Goal: Find contact information: Find contact information

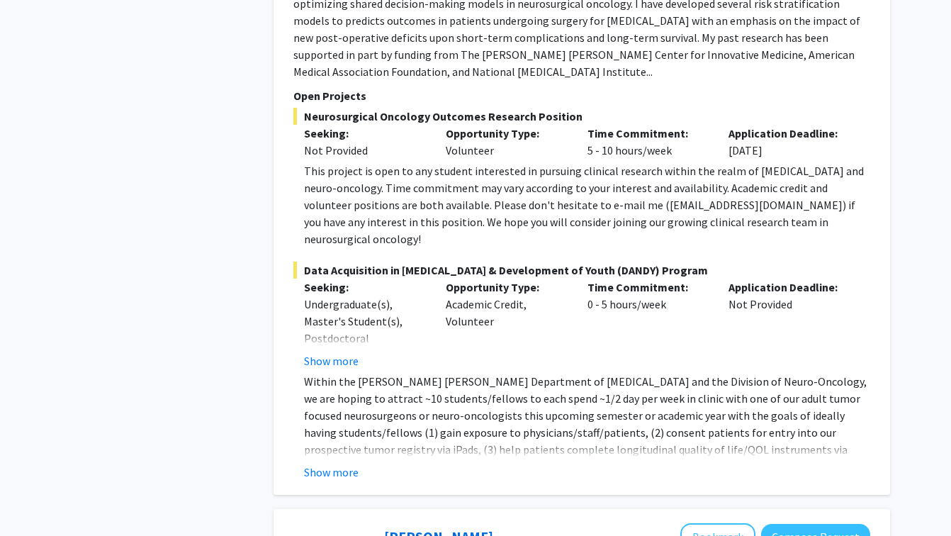
scroll to position [2458, 0]
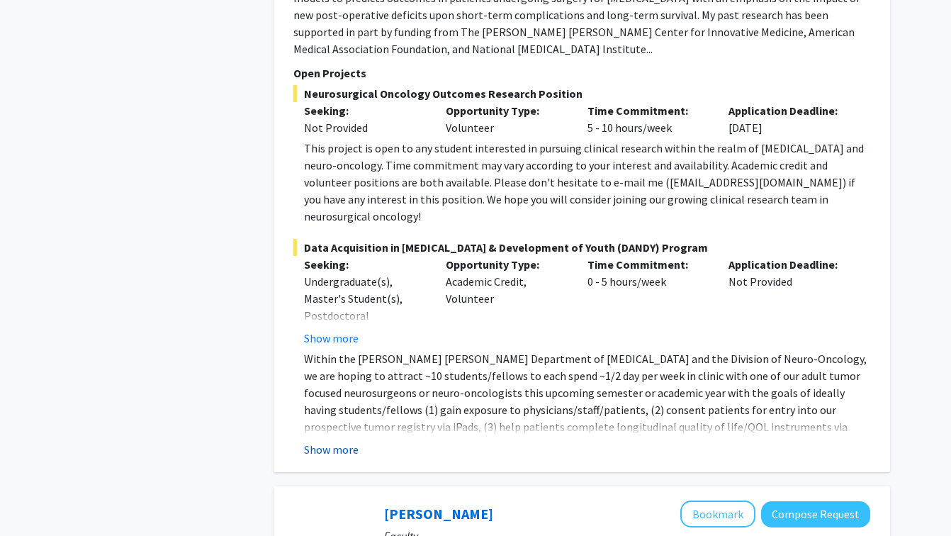
click at [334, 441] on button "Show more" at bounding box center [331, 449] width 55 height 17
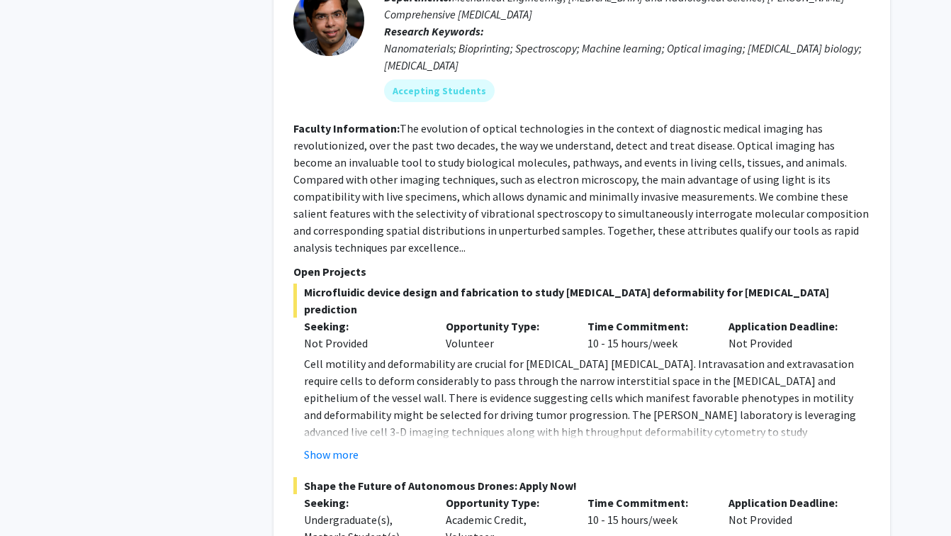
scroll to position [3431, 0]
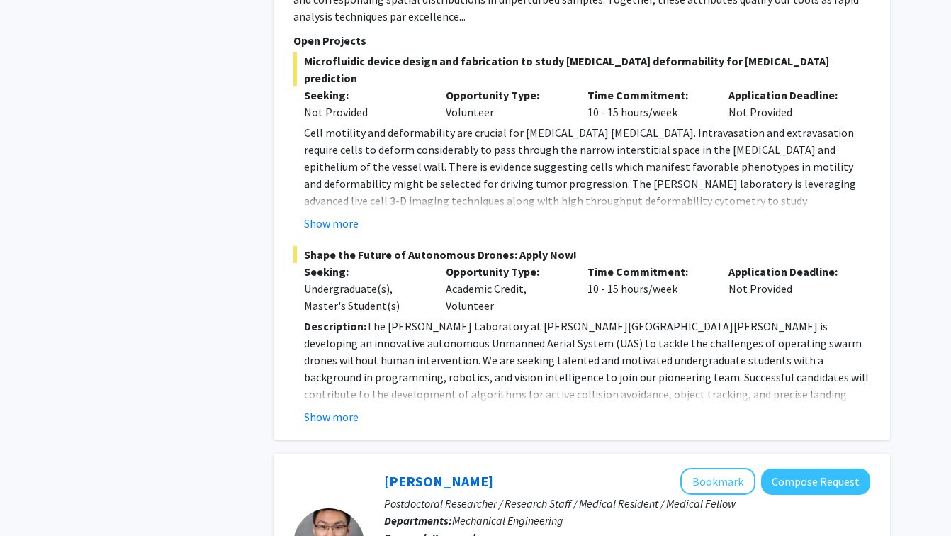
click at [346, 317] on p "Description: The [PERSON_NAME] Laboratory at [PERSON_NAME][GEOGRAPHIC_DATA][PER…" at bounding box center [587, 368] width 566 height 102
click at [345, 317] on fg-read-more "Description: The Barman Laboratory at Johns Hopkins University is developing an…" at bounding box center [581, 371] width 577 height 108
click at [341, 408] on button "Show more" at bounding box center [331, 416] width 55 height 17
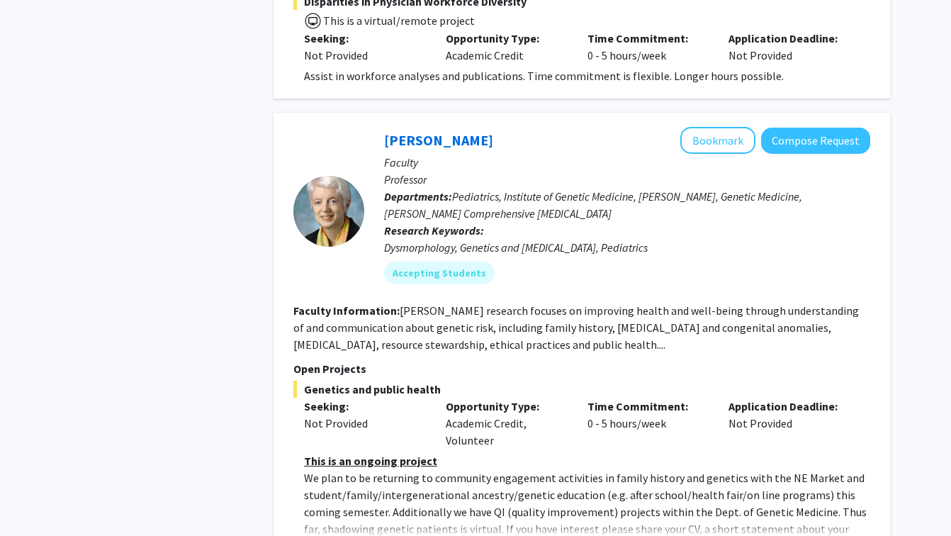
scroll to position [6627, 0]
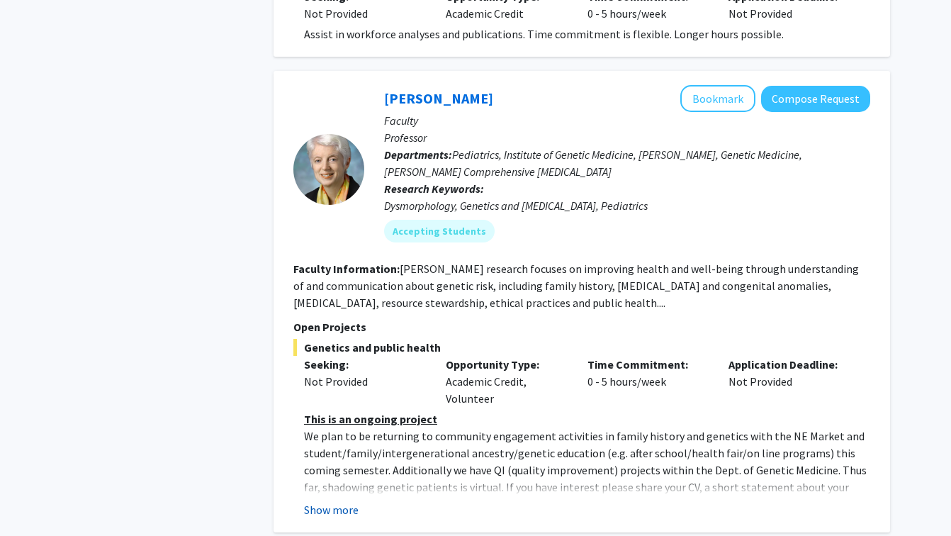
click at [346, 501] on button "Show more" at bounding box center [331, 509] width 55 height 17
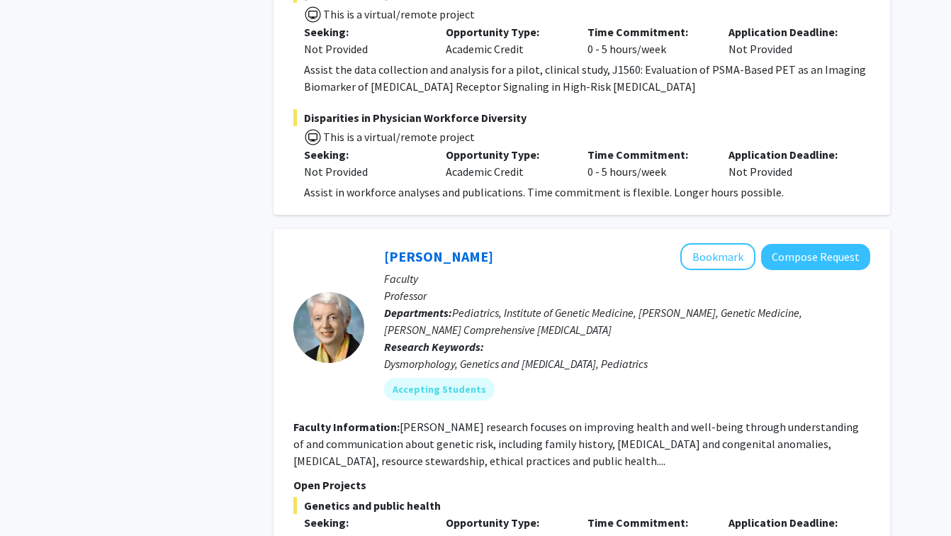
scroll to position [6315, 0]
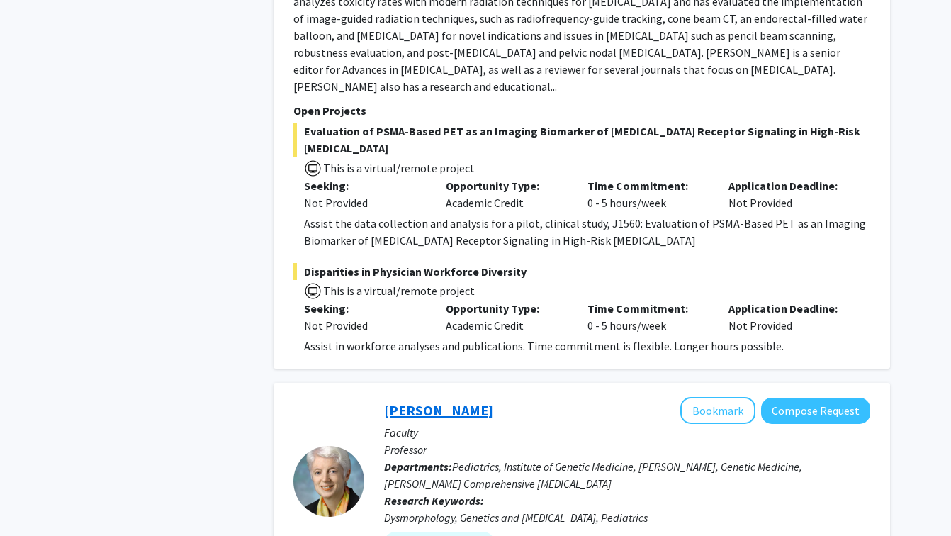
click at [441, 401] on link "Joann Bodurtha" at bounding box center [438, 410] width 109 height 18
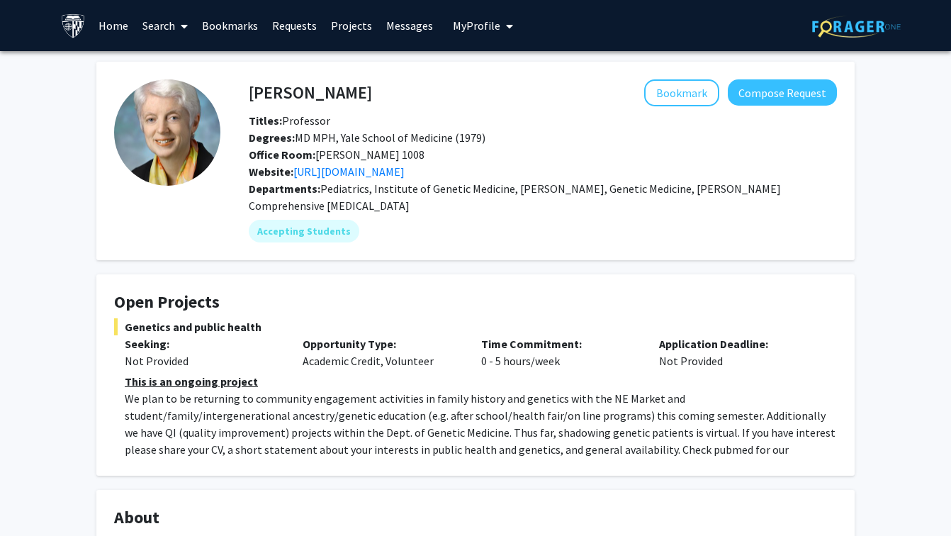
drag, startPoint x: 382, startPoint y: 96, endPoint x: 247, endPoint y: 95, distance: 134.6
click at [247, 95] on div "Joann Bodurtha Bookmark Compose Request" at bounding box center [542, 92] width 609 height 27
click at [265, 91] on h4 "Joann Bodurtha" at bounding box center [310, 92] width 123 height 26
drag, startPoint x: 265, startPoint y: 91, endPoint x: 349, endPoint y: 91, distance: 84.3
click at [349, 91] on h4 "Joann Bodurtha" at bounding box center [310, 92] width 123 height 26
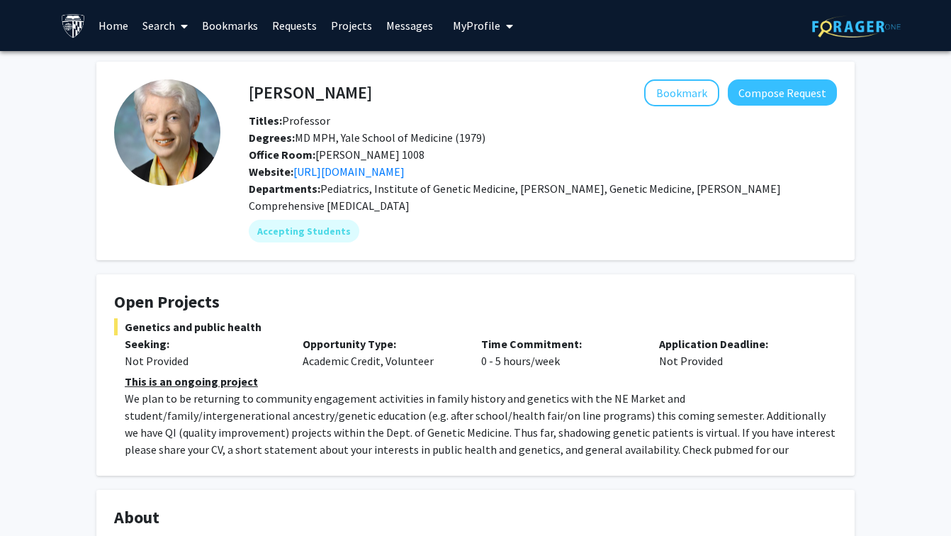
copy h4 "Joann Bodurtha"
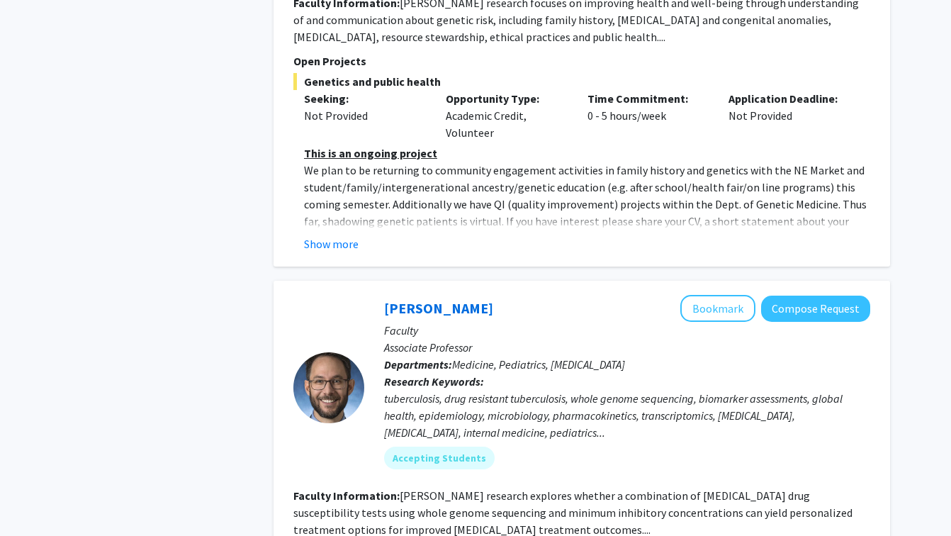
scroll to position [6283, 0]
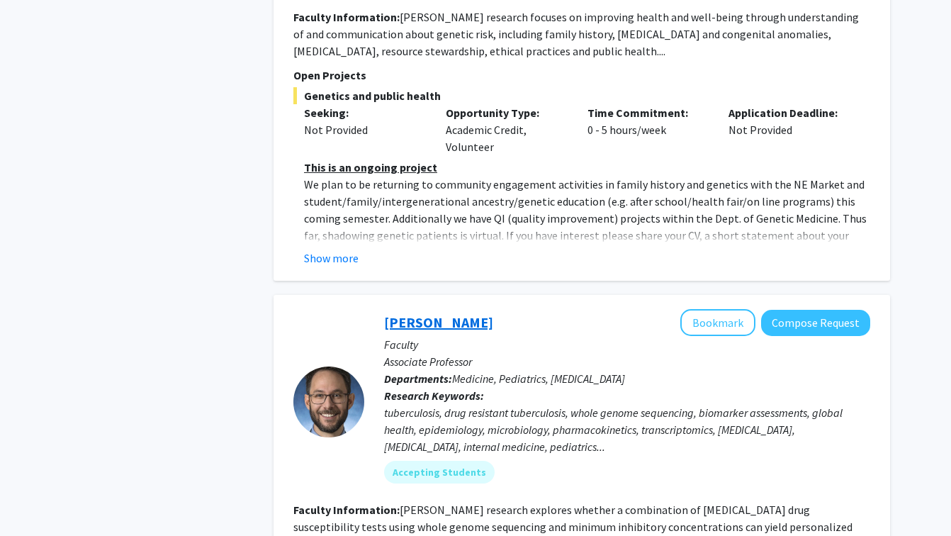
click at [478, 313] on link "[PERSON_NAME]" at bounding box center [438, 322] width 109 height 18
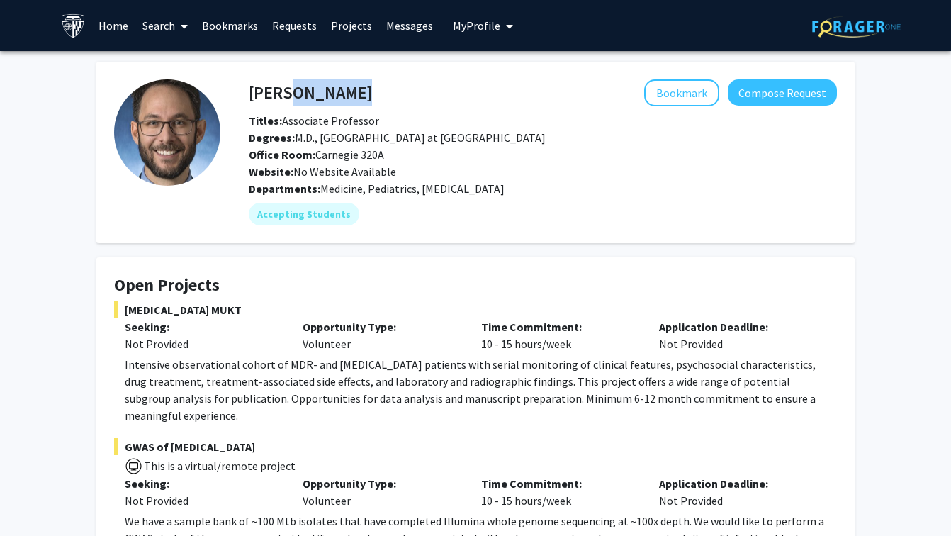
drag, startPoint x: 391, startPoint y: 89, endPoint x: 275, endPoint y: 94, distance: 116.3
click at [275, 94] on div "Jeffrey Tornheim Bookmark Compose Request" at bounding box center [542, 92] width 609 height 27
copy h4 "rey Tornheim"
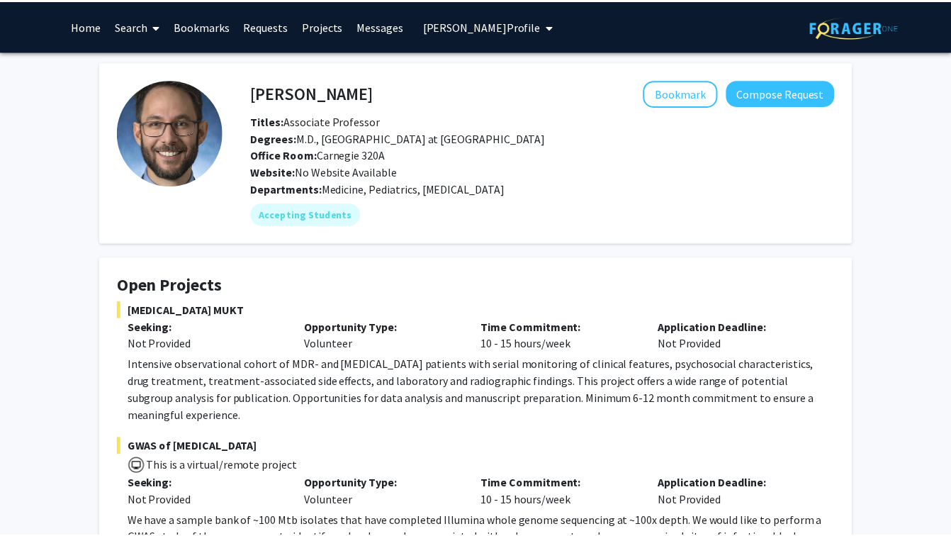
scroll to position [1, 0]
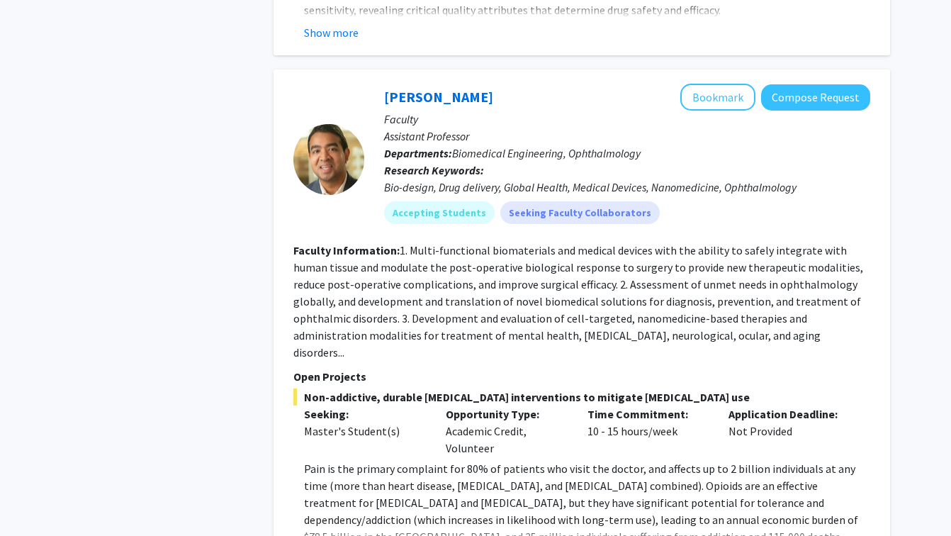
scroll to position [4492, 0]
